Goal: Use online tool/utility: Utilize a website feature to perform a specific function

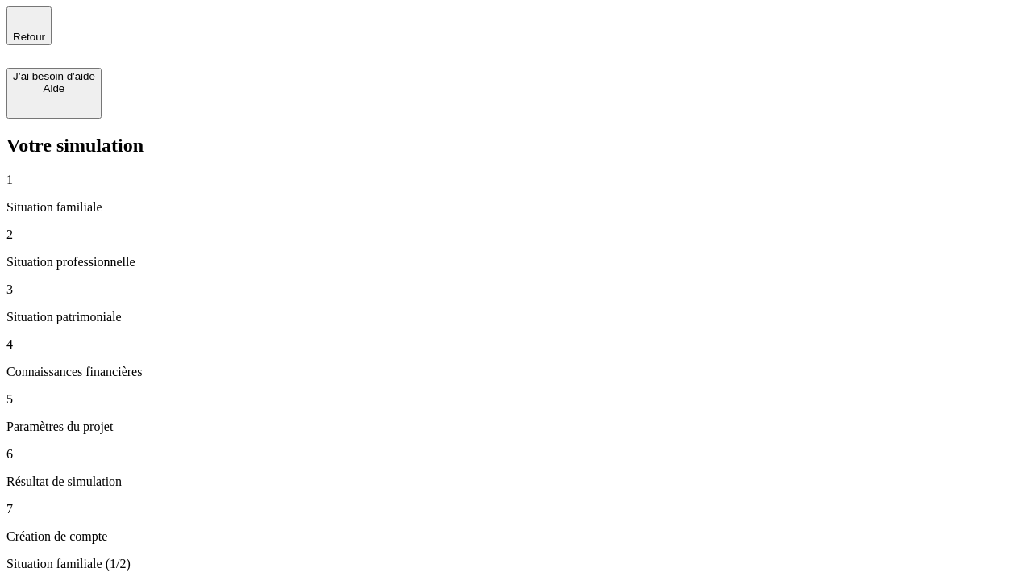
type input "30 000"
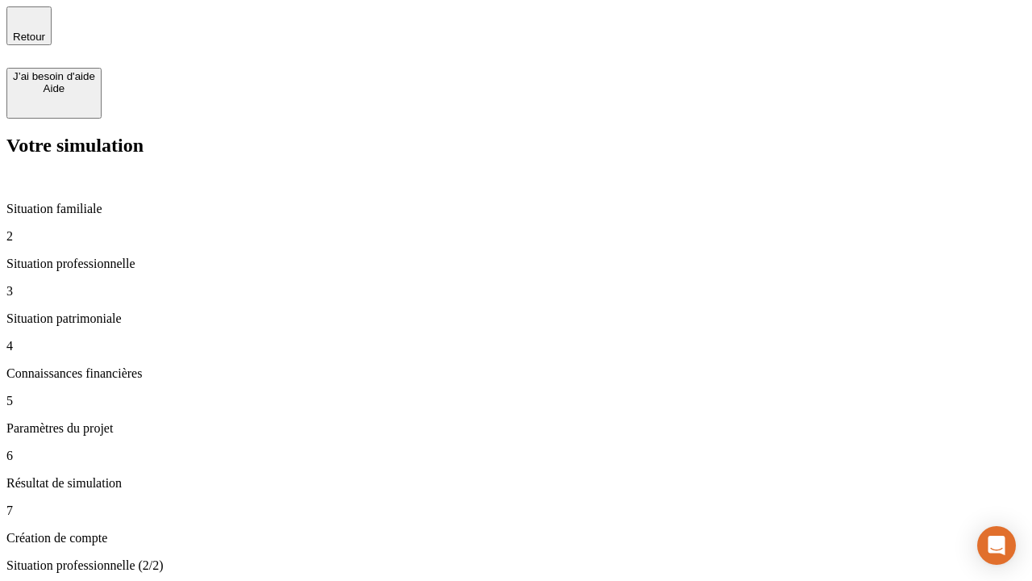
type input "40 000"
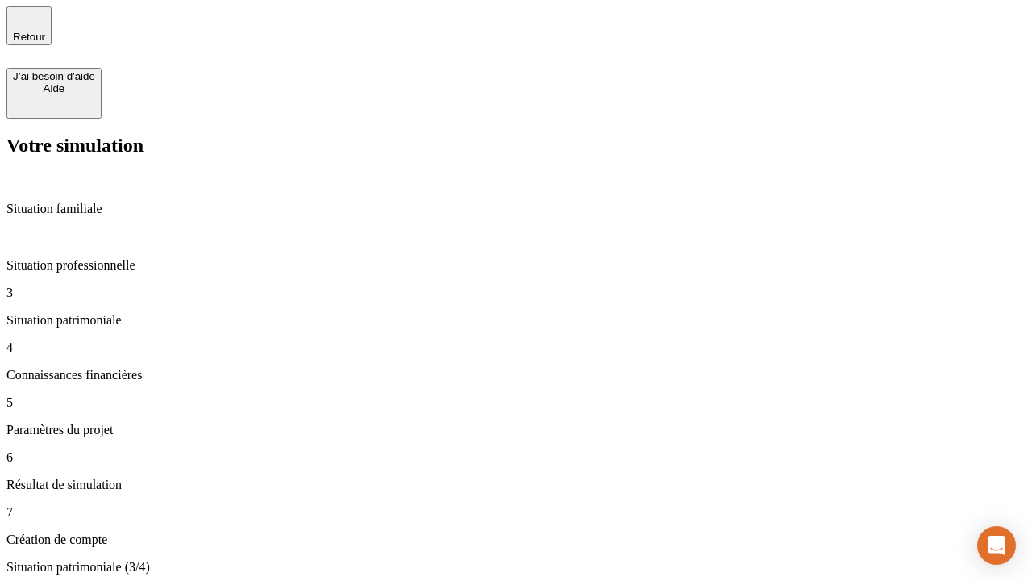
type input "1 100"
type input "20"
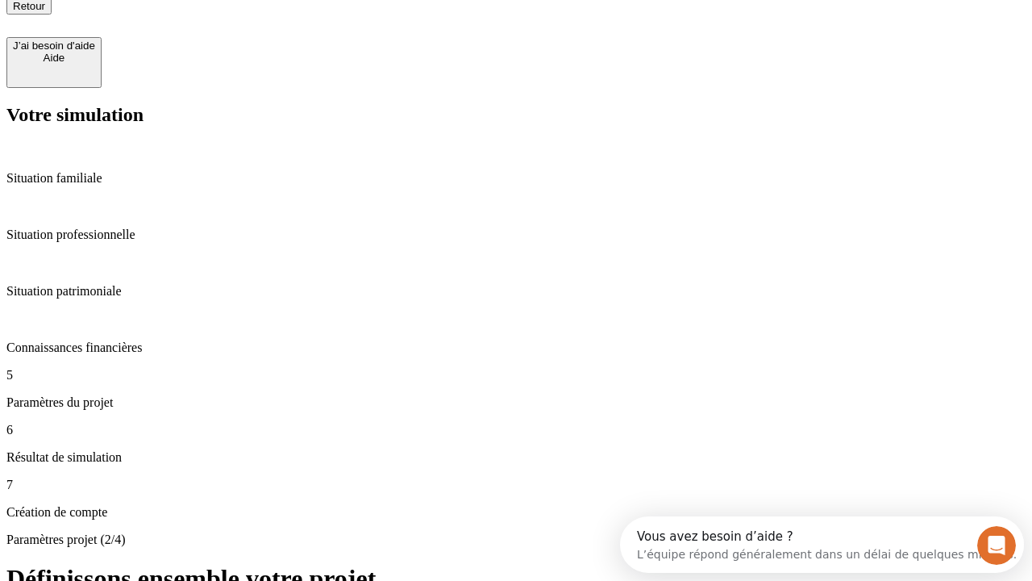
type input "40"
type input "50 000"
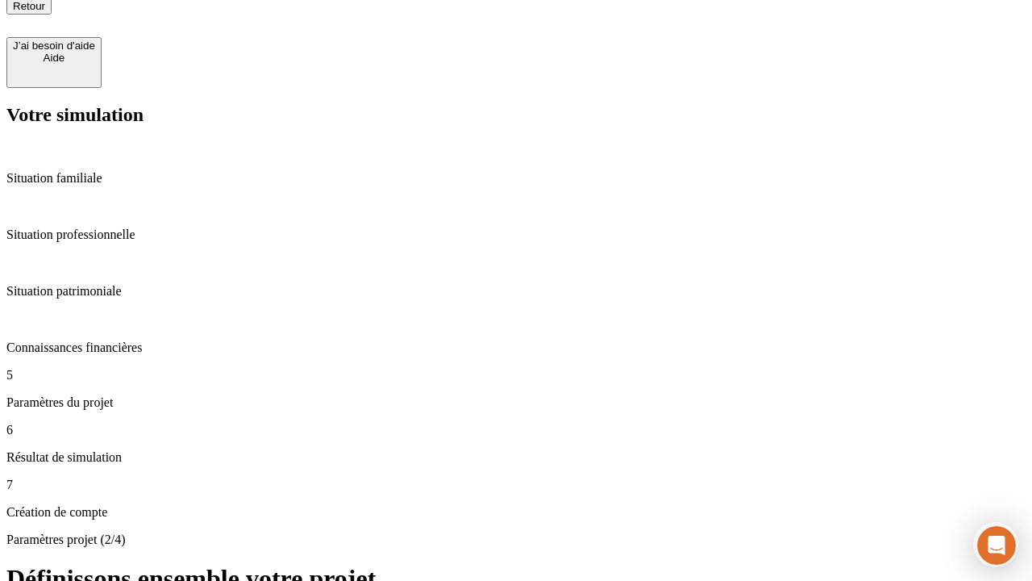
type input "640"
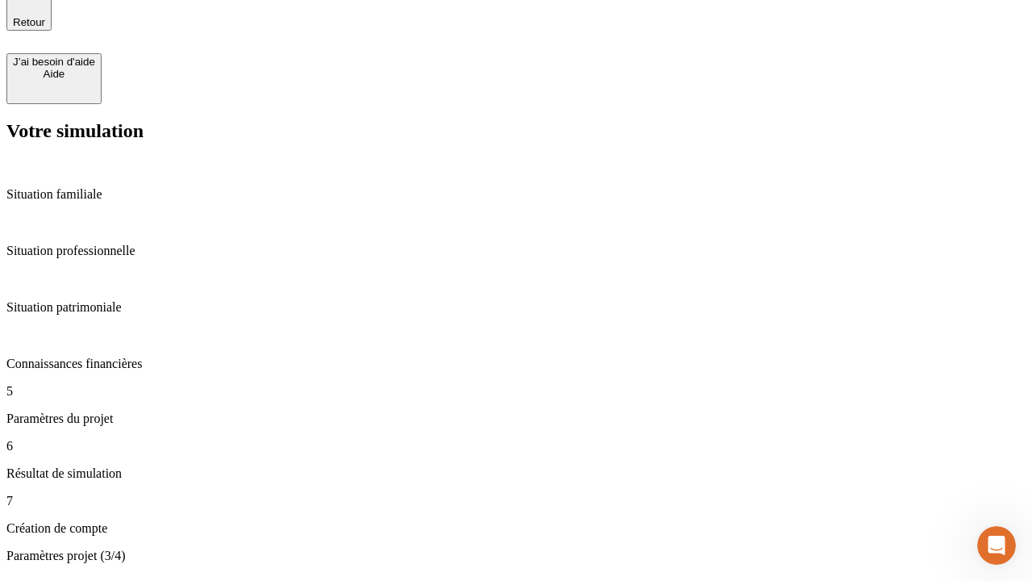
scroll to position [31, 0]
